Goal: Task Accomplishment & Management: Complete application form

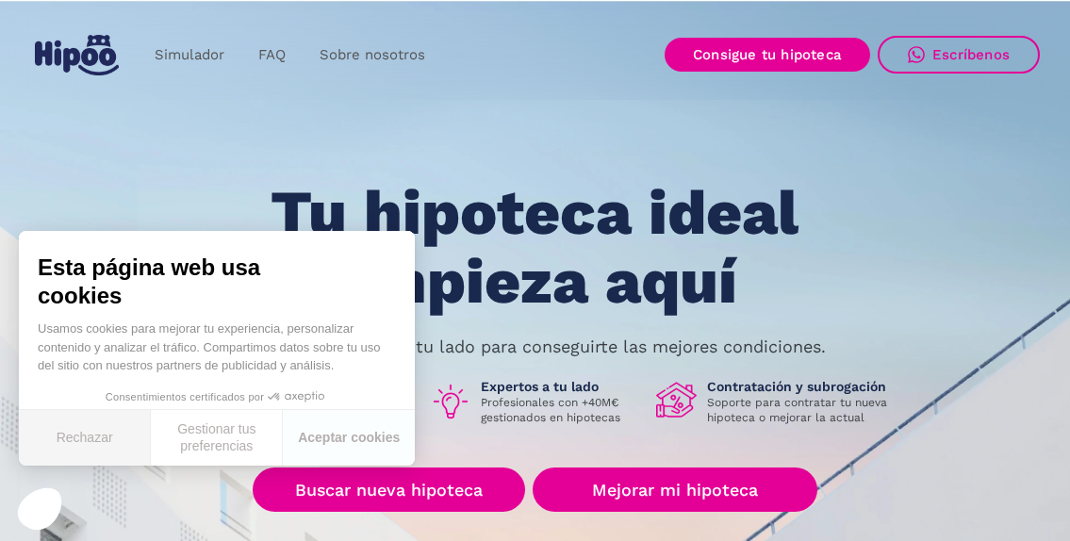
click at [103, 443] on button "Rechazar" at bounding box center [85, 438] width 132 height 56
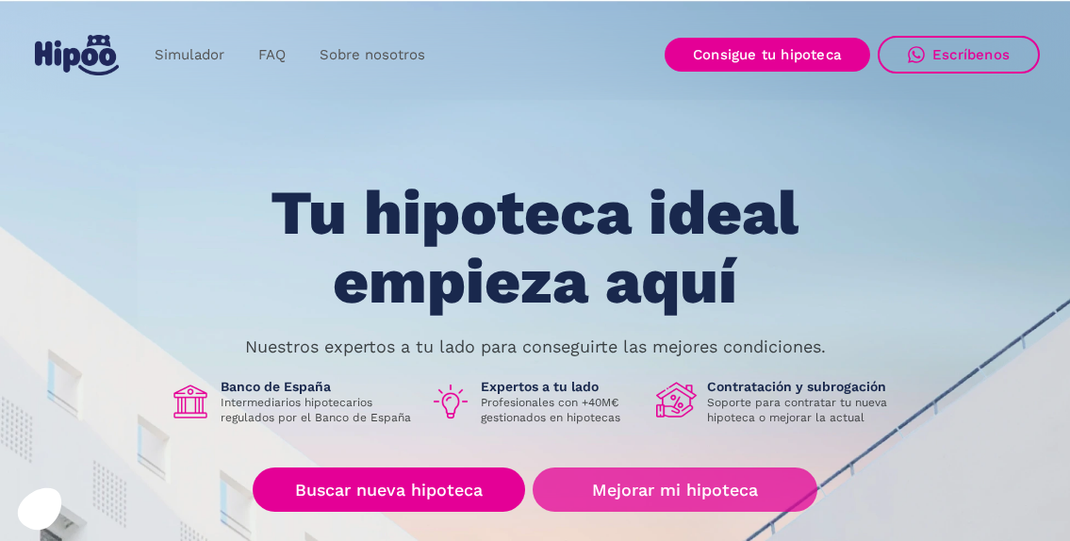
click at [701, 484] on link "Mejorar mi hipoteca" at bounding box center [675, 489] width 284 height 44
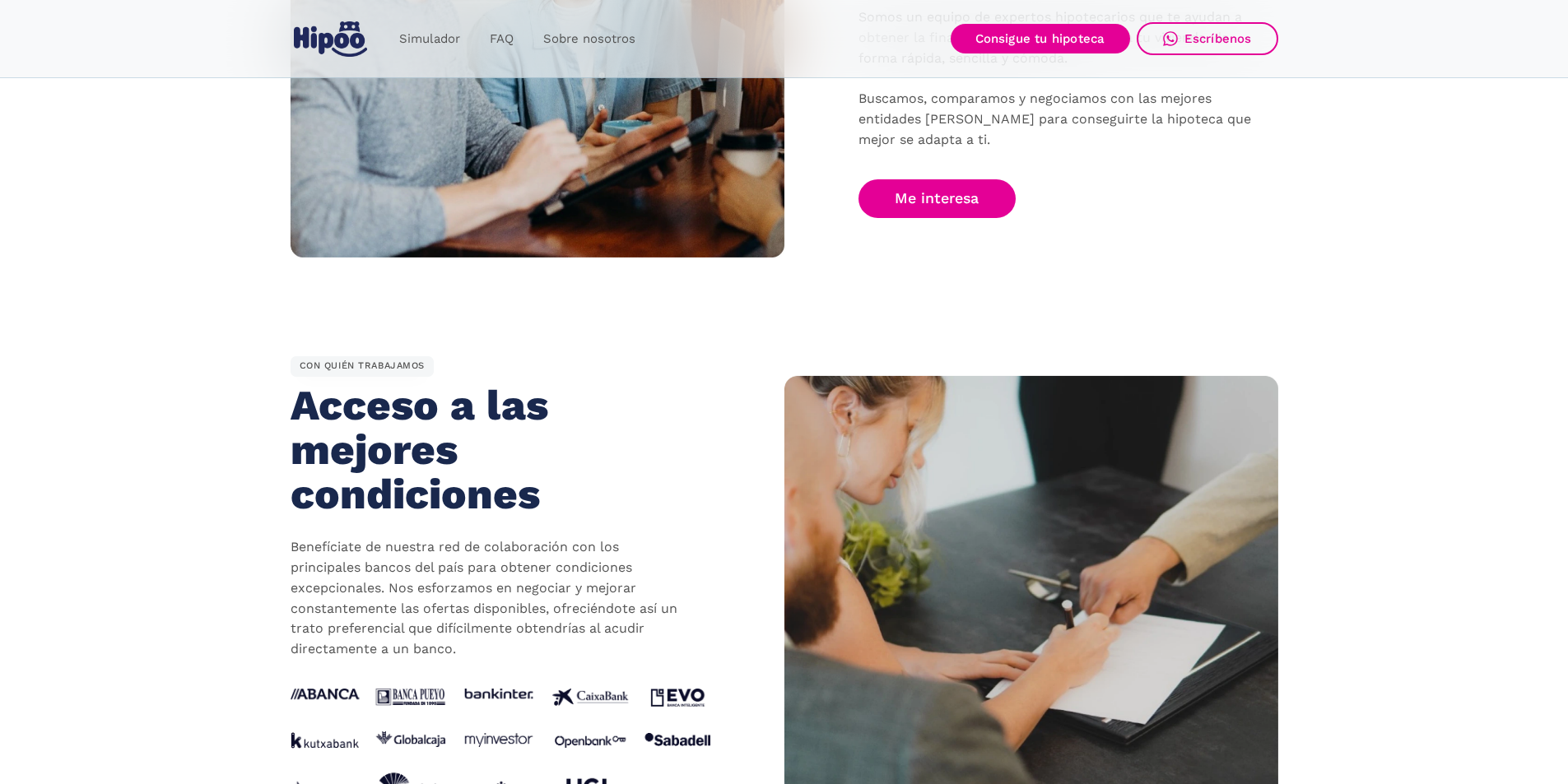
scroll to position [1152, 0]
